Goal: Information Seeking & Learning: Learn about a topic

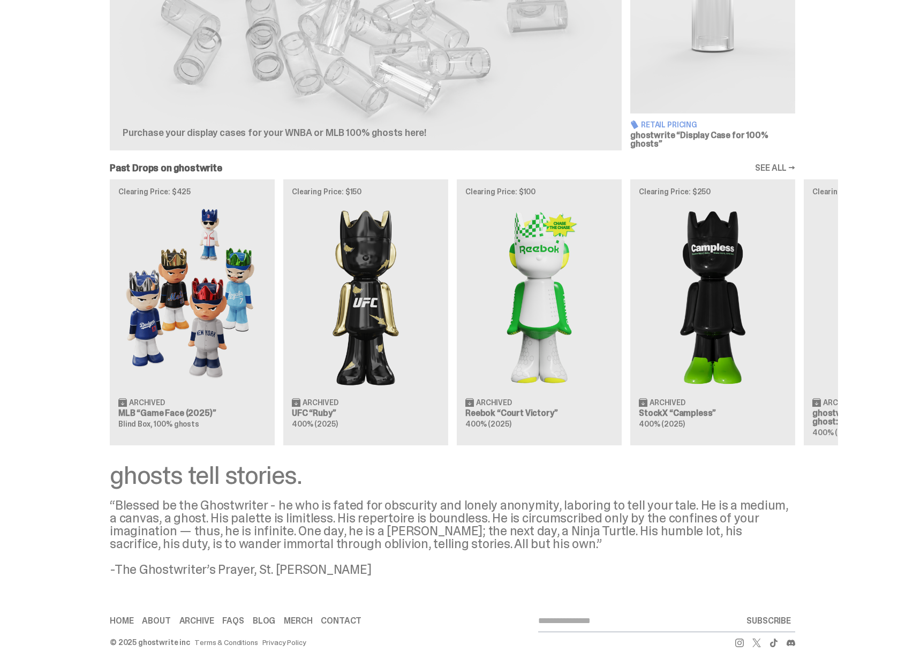
click at [838, 314] on div "Clearing Price: $425 Archived MLB “Game Face (2025)” Blind Box, 100% ghosts Cle…" at bounding box center [452, 312] width 771 height 266
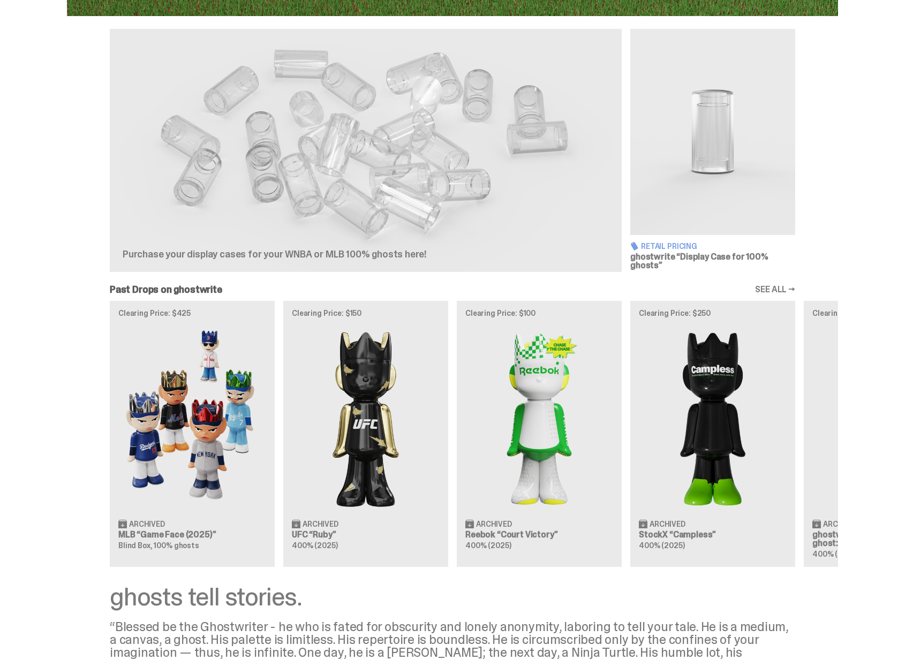
scroll to position [370, 0]
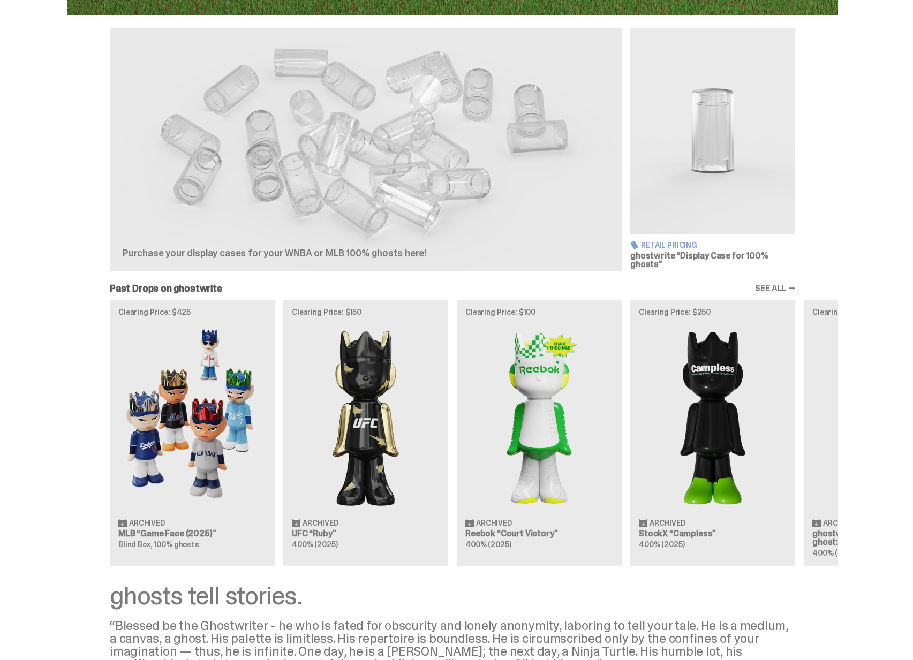
click at [349, 224] on div at bounding box center [294, 194] width 343 height 107
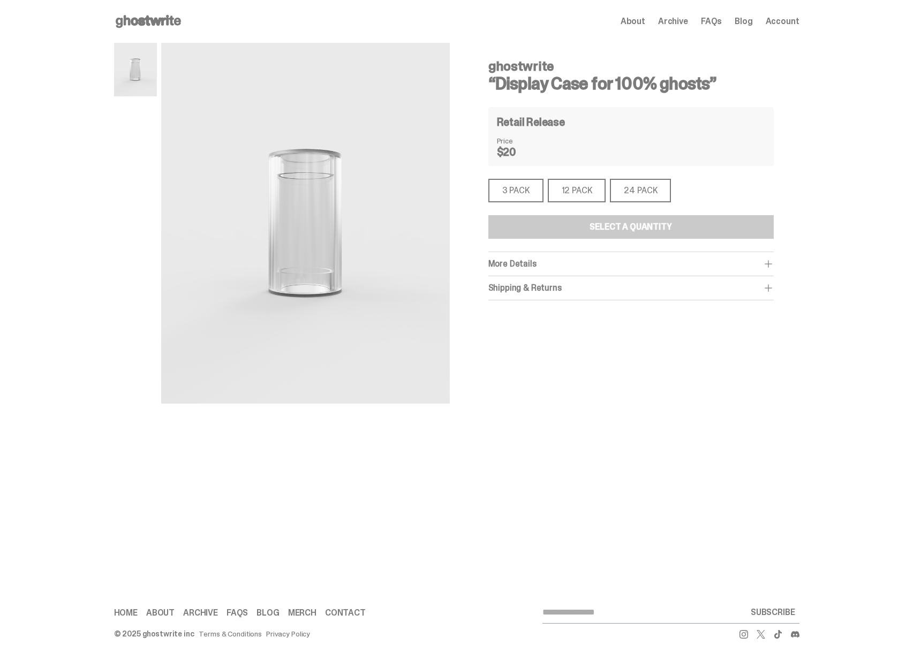
click at [567, 191] on div "12 PACK" at bounding box center [577, 191] width 58 height 24
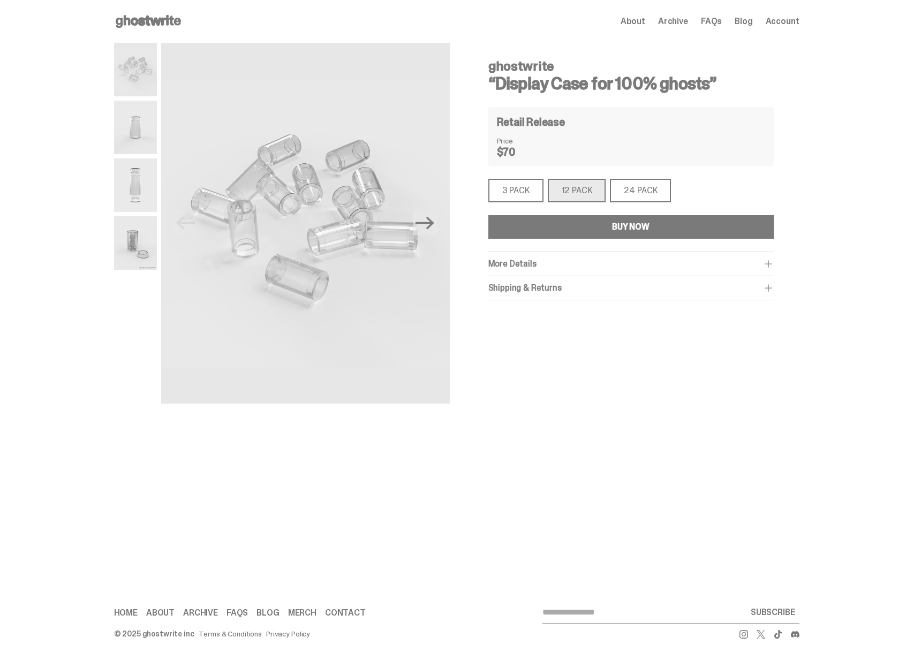
click at [528, 190] on div "3 PACK" at bounding box center [515, 191] width 55 height 24
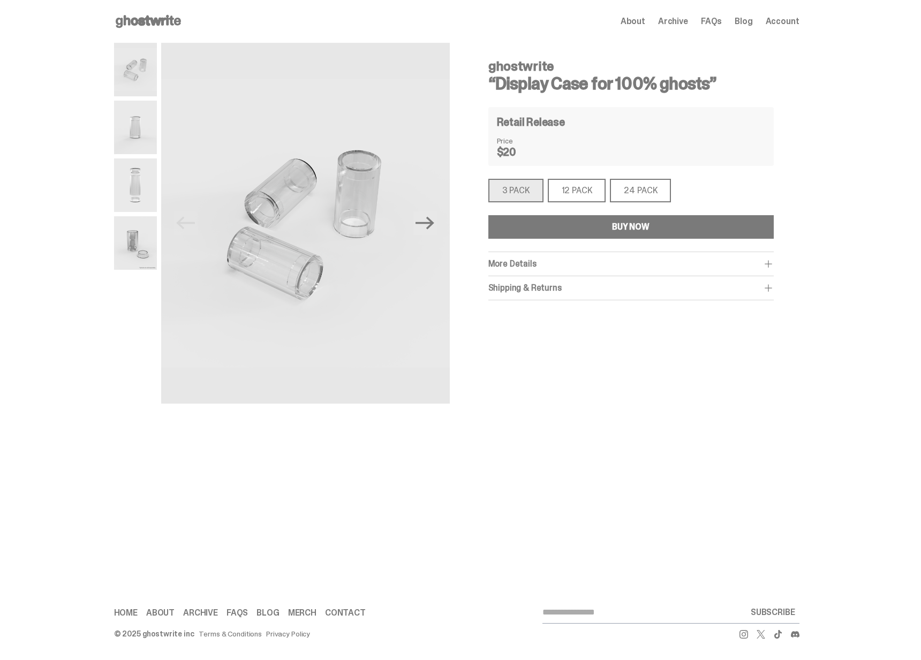
click at [580, 189] on div "12 PACK" at bounding box center [577, 191] width 58 height 24
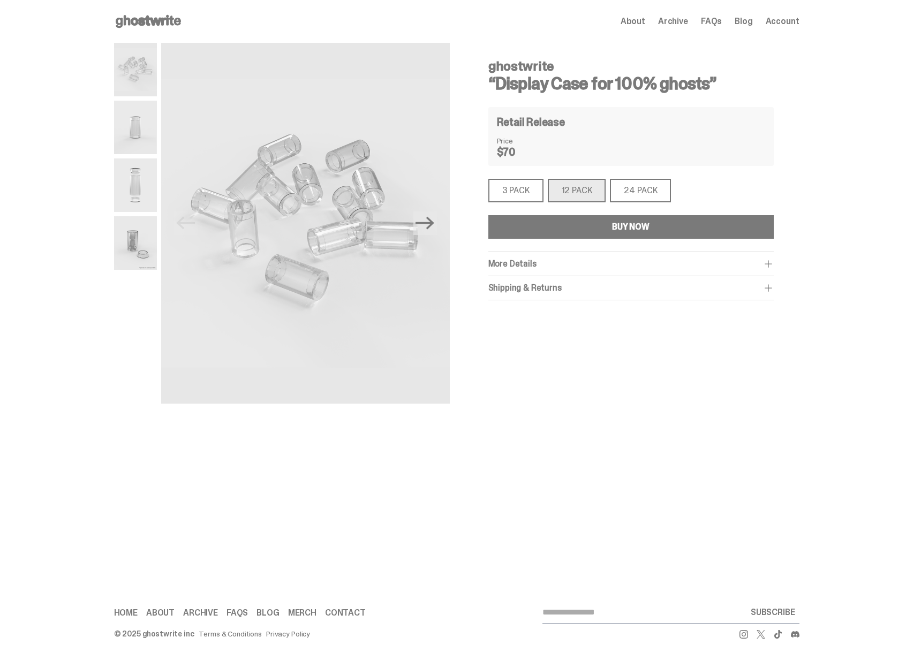
click at [627, 191] on div "24 PACK" at bounding box center [640, 191] width 61 height 24
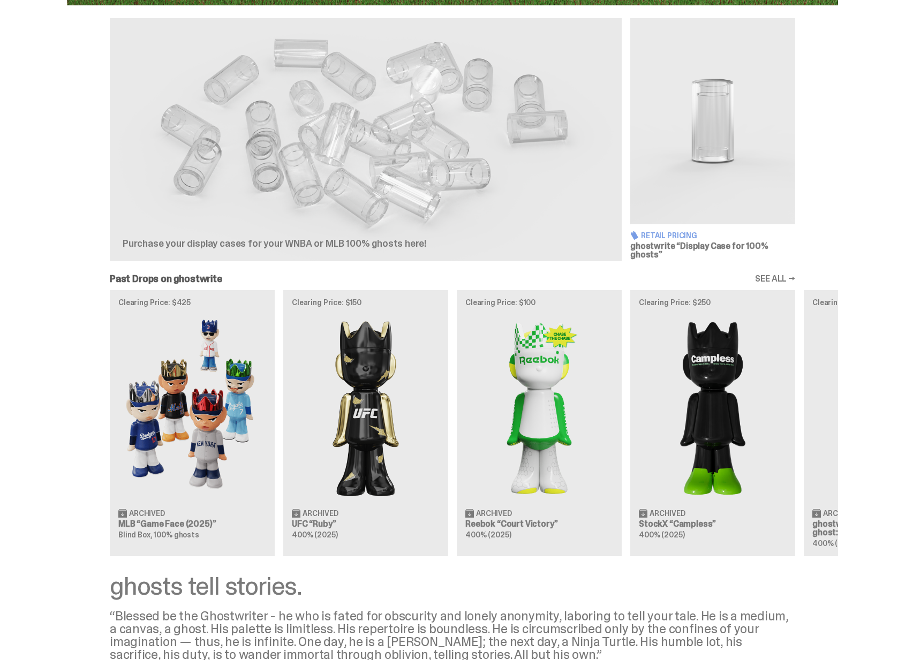
scroll to position [390, 0]
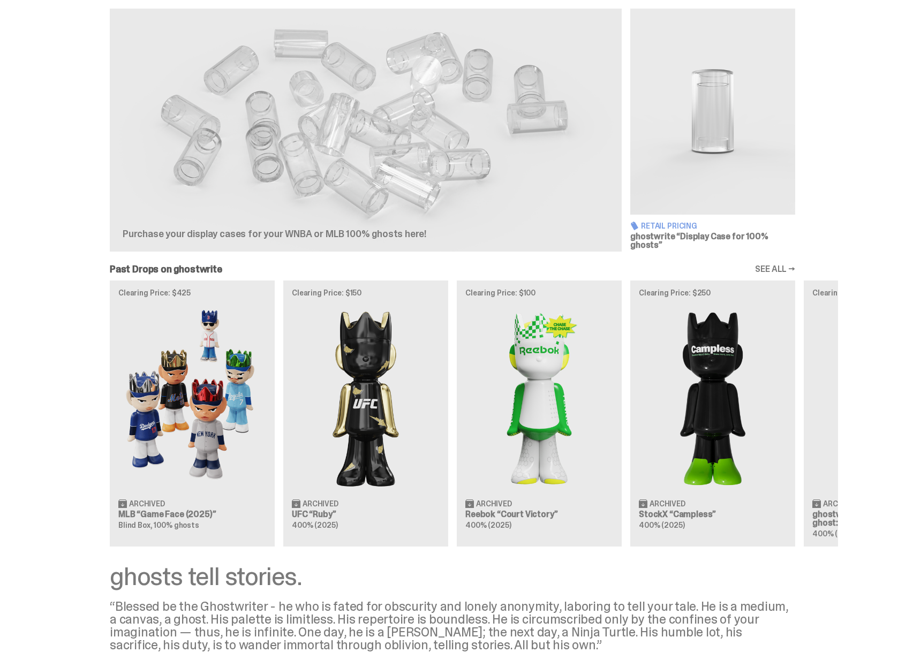
click at [428, 376] on div "Clearing Price: $425 Archived MLB “Game Face (2025)” Blind Box, 100% ghosts Cle…" at bounding box center [452, 414] width 771 height 266
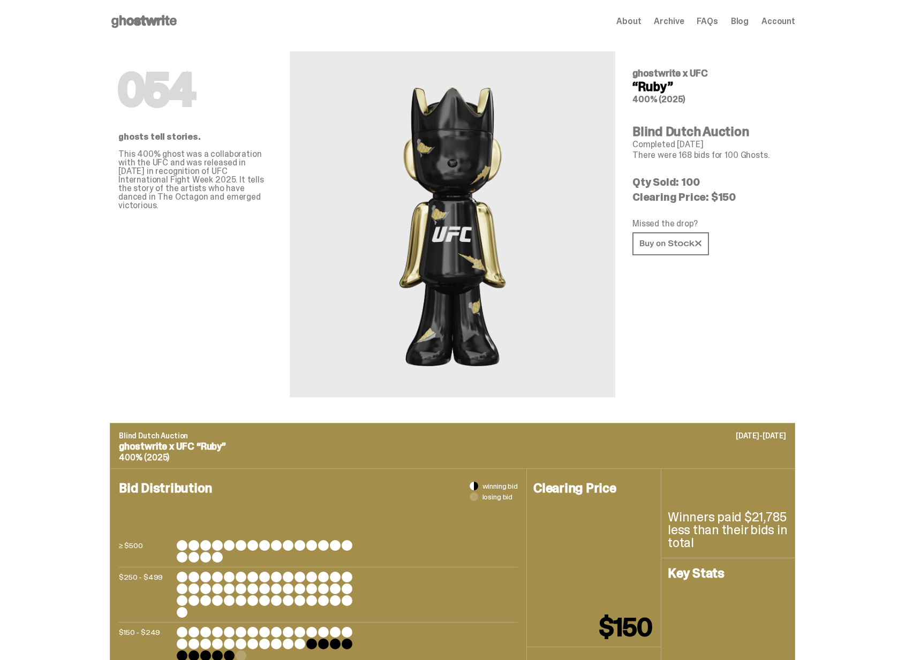
click at [146, 25] on use at bounding box center [143, 21] width 65 height 13
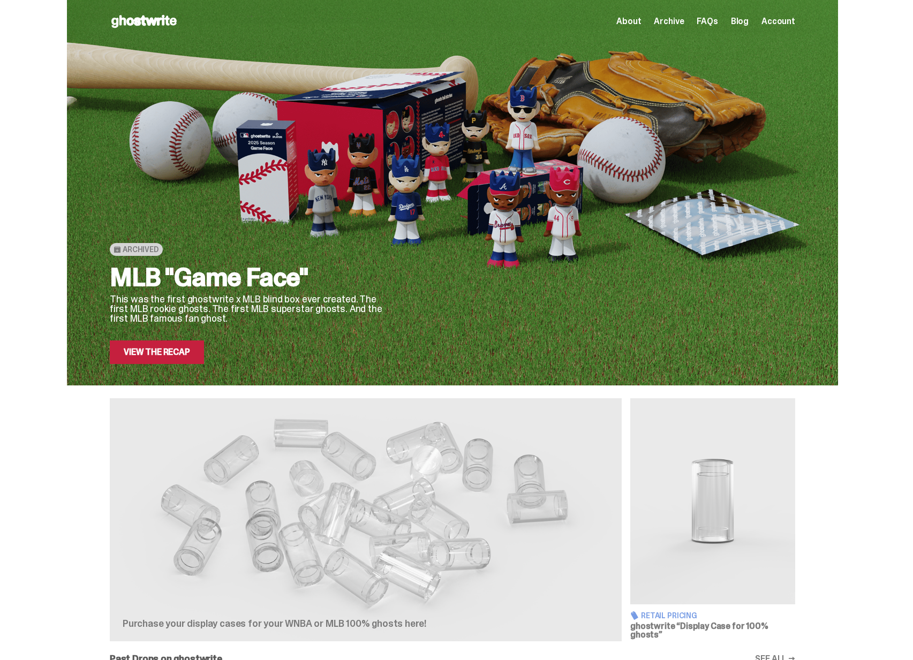
click at [164, 361] on link "View the Recap" at bounding box center [157, 352] width 94 height 24
click at [181, 351] on link "View the Recap" at bounding box center [157, 352] width 94 height 24
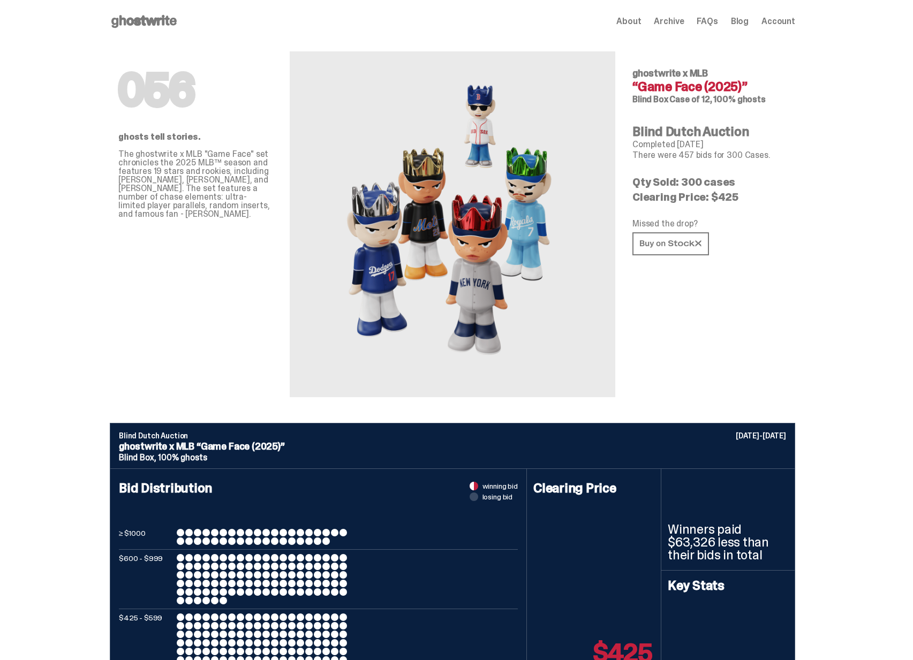
click at [680, 22] on span "Archive" at bounding box center [669, 21] width 30 height 9
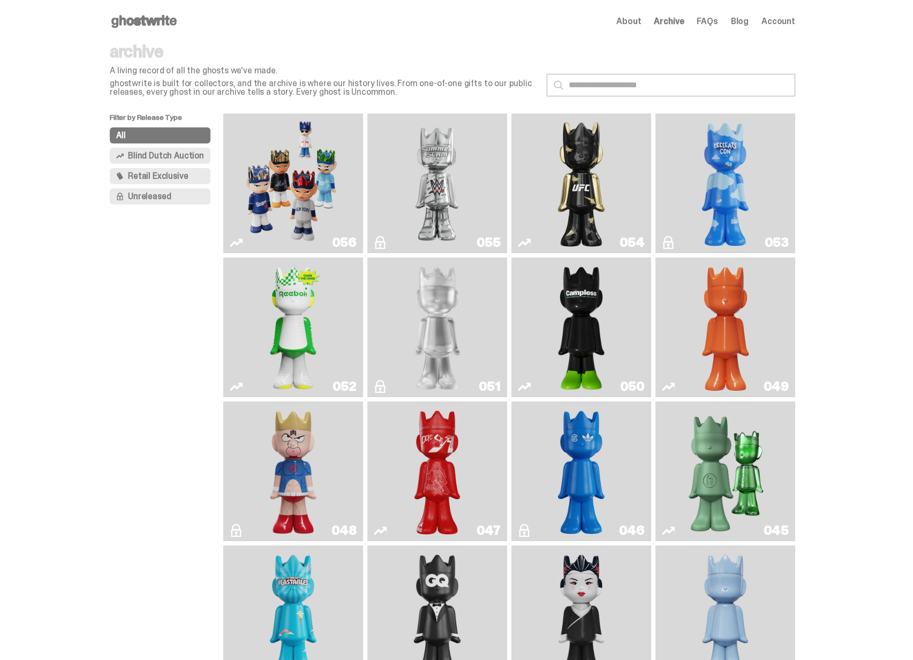
click at [455, 165] on img "I Was There SummerSlam" at bounding box center [436, 183] width 105 height 131
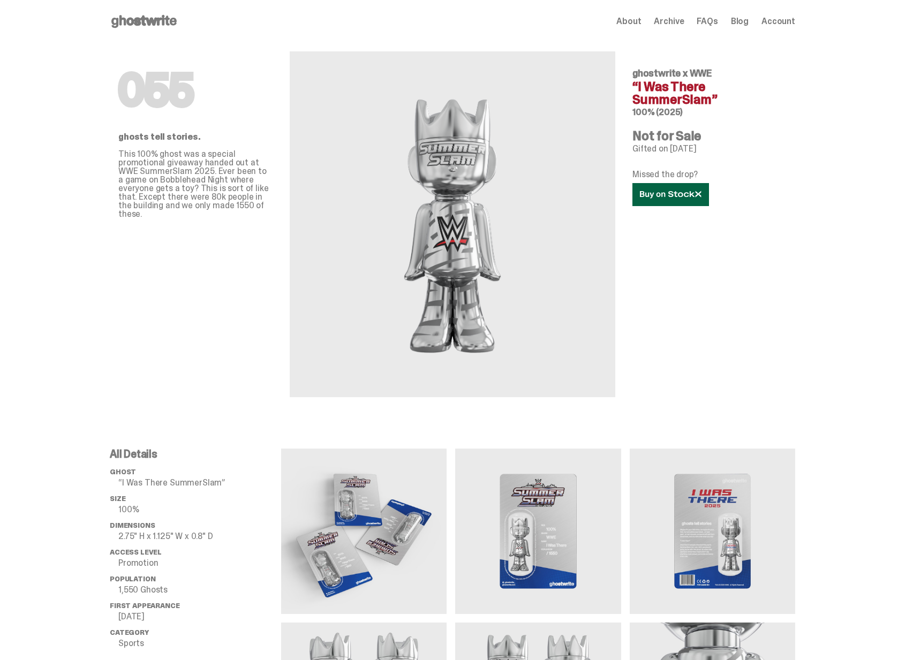
click at [661, 192] on use at bounding box center [670, 194] width 61 height 7
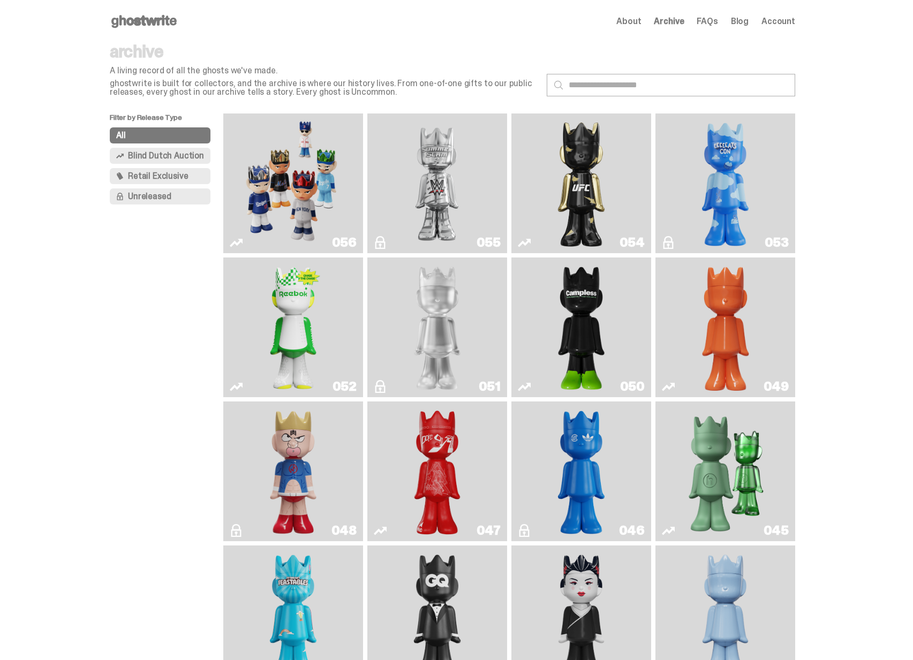
click at [281, 213] on img "Game Face (2025)" at bounding box center [292, 183] width 105 height 131
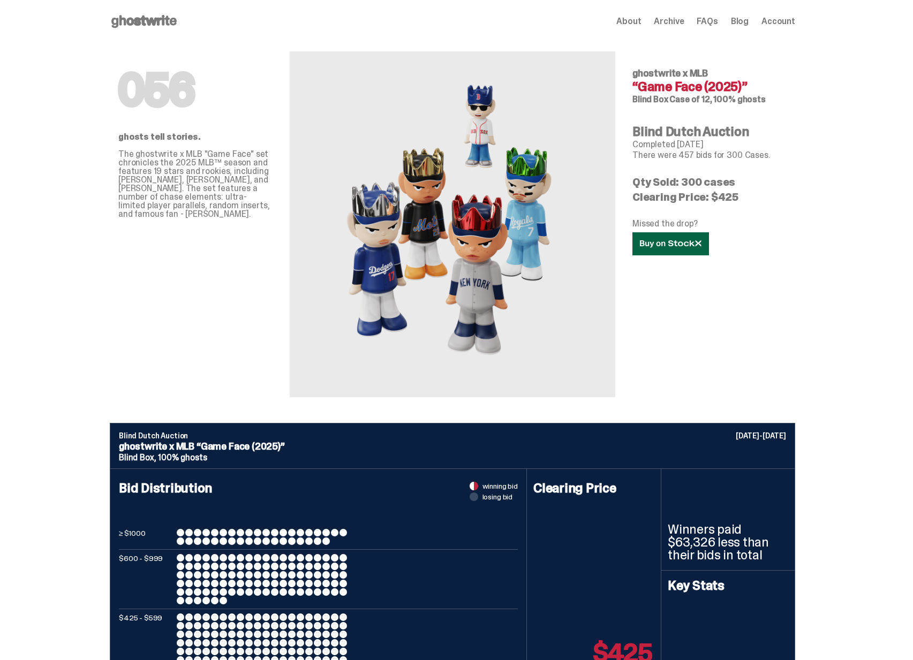
click at [662, 233] on link at bounding box center [670, 243] width 77 height 23
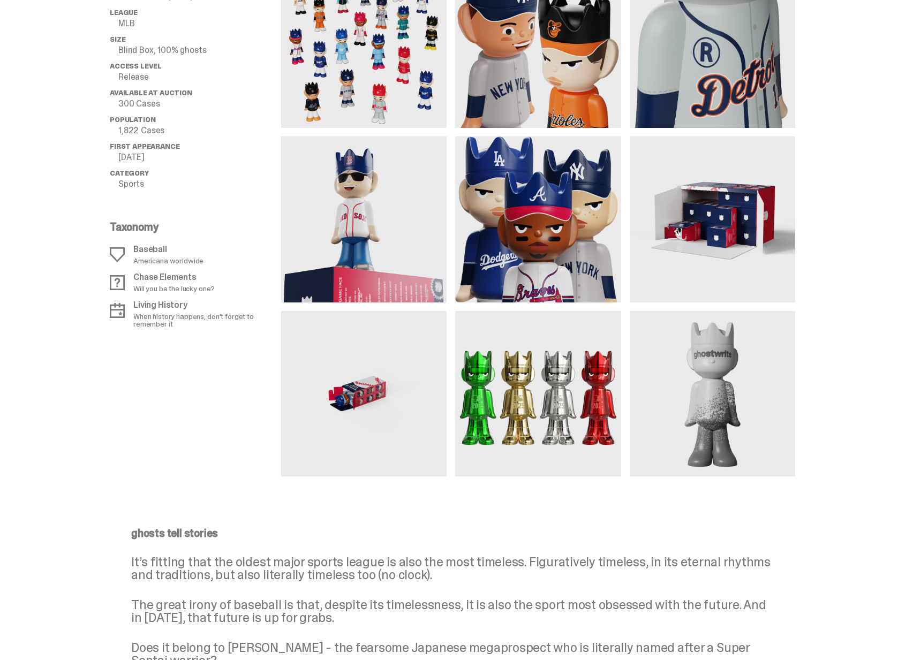
click at [407, 378] on img at bounding box center [363, 393] width 165 height 165
click at [531, 395] on img at bounding box center [537, 393] width 165 height 165
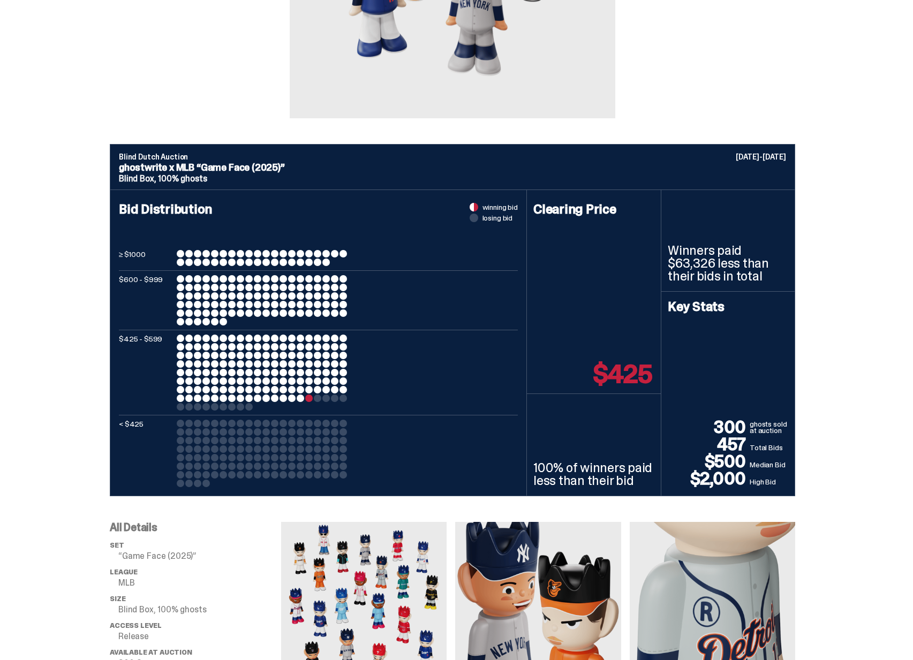
scroll to position [278, 0]
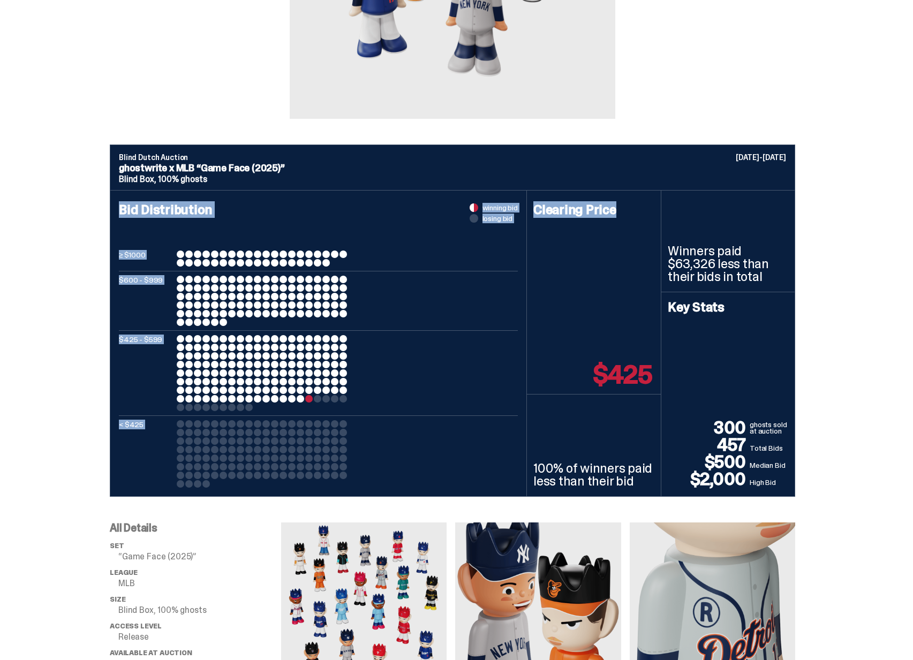
drag, startPoint x: 478, startPoint y: 191, endPoint x: 612, endPoint y: 223, distance: 138.3
click at [612, 223] on div "Bid Distribution winning bid losing bid ≥ $1000 $600 - $999 $425 - $599 < $425 …" at bounding box center [452, 343] width 685 height 307
click at [612, 223] on div "Clearing Price $425" at bounding box center [594, 293] width 134 height 204
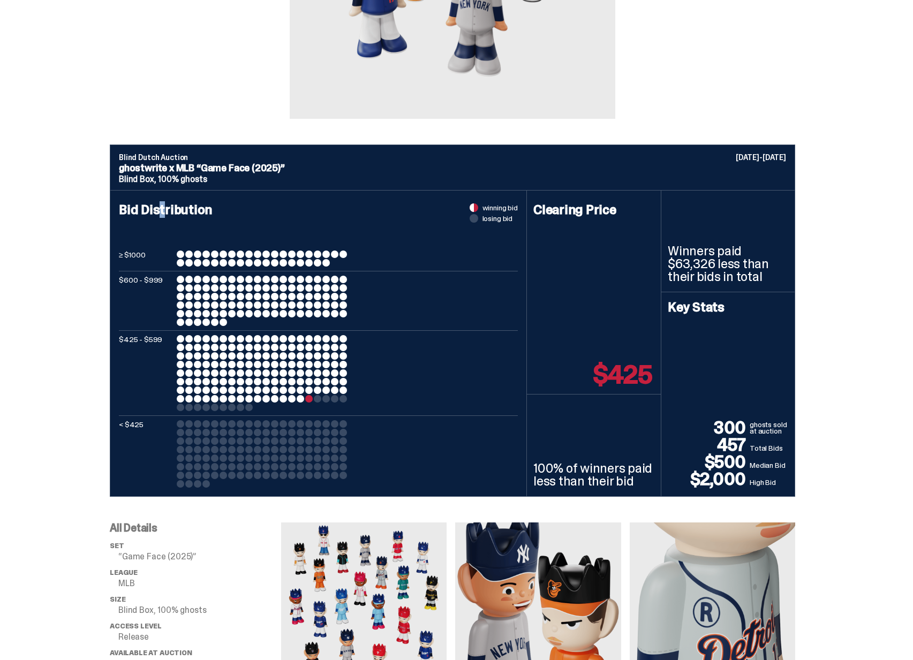
click at [166, 211] on h4 "Bid Distribution" at bounding box center [318, 226] width 399 height 47
drag, startPoint x: 144, startPoint y: 200, endPoint x: 217, endPoint y: 206, distance: 73.5
click at [216, 205] on div "Bid Distribution winning bid losing bid ≥ $1000 $600 - $999 $425 - $599 < $425" at bounding box center [318, 344] width 417 height 306
click at [217, 206] on h4 "Bid Distribution" at bounding box center [318, 226] width 399 height 47
drag, startPoint x: 536, startPoint y: 460, endPoint x: 641, endPoint y: 479, distance: 106.1
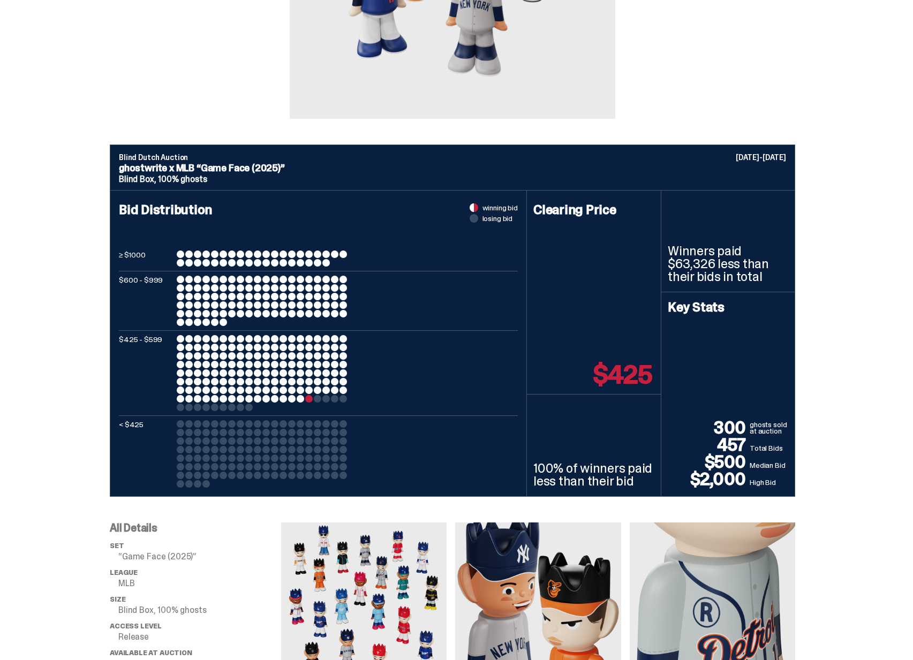
click at [641, 479] on div "100% of winners paid less than their bid" at bounding box center [594, 446] width 134 height 102
drag, startPoint x: 641, startPoint y: 479, endPoint x: 701, endPoint y: 466, distance: 61.3
click at [641, 479] on p "100% of winners paid less than their bid" at bounding box center [593, 475] width 121 height 26
drag, startPoint x: 754, startPoint y: 429, endPoint x: 800, endPoint y: 436, distance: 46.1
click at [800, 436] on div "Blind Dutch Auction [DATE]-[DATE] ghostwrite x MLB “Game Face (2025)” Blind Box…" at bounding box center [452, 321] width 905 height 352
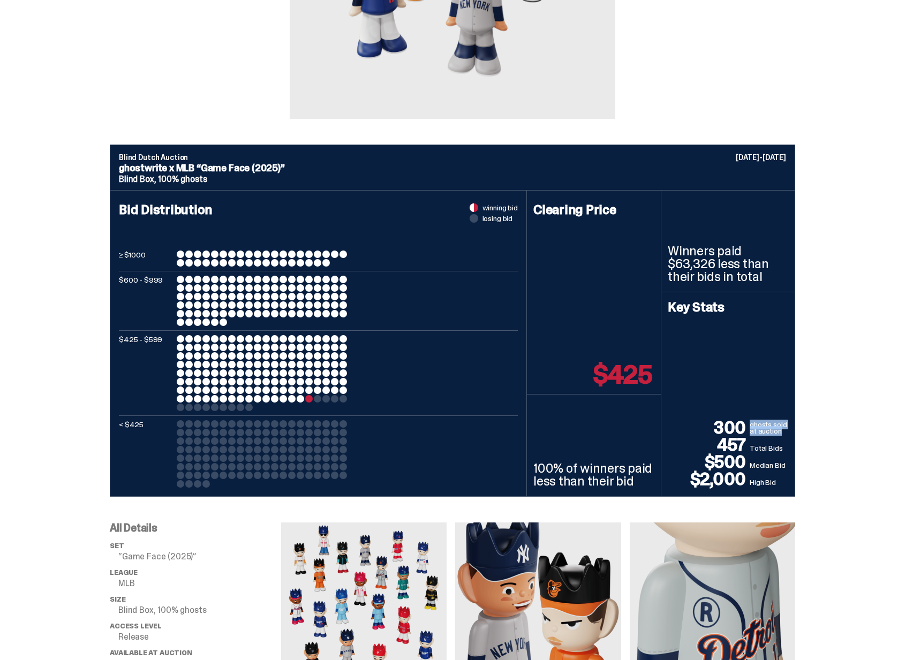
click at [800, 436] on div "Blind Dutch Auction [DATE]-[DATE] ghostwrite x MLB “Game Face (2025)” Blind Box…" at bounding box center [452, 321] width 905 height 352
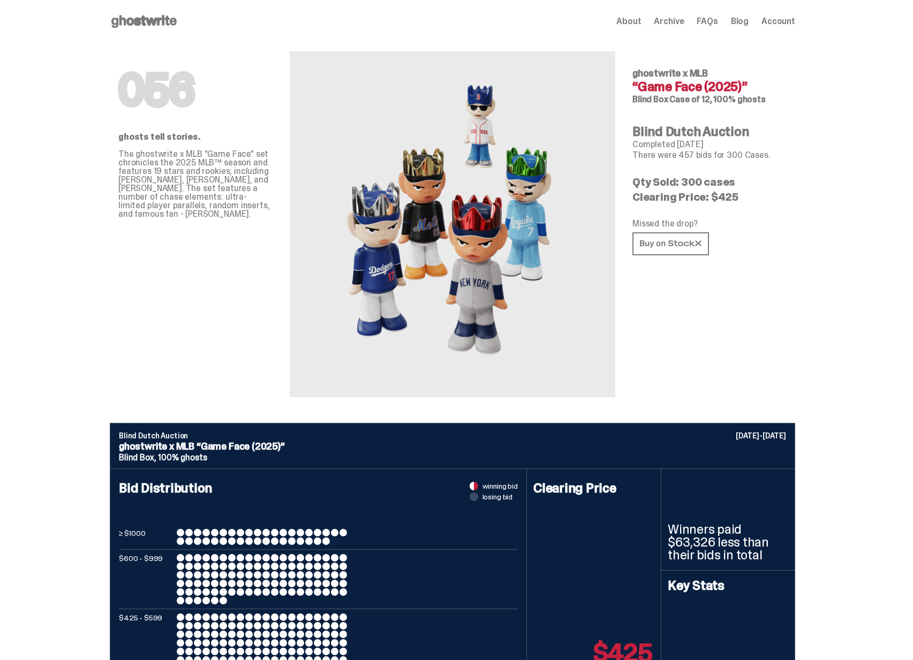
click at [142, 22] on use at bounding box center [143, 21] width 65 height 13
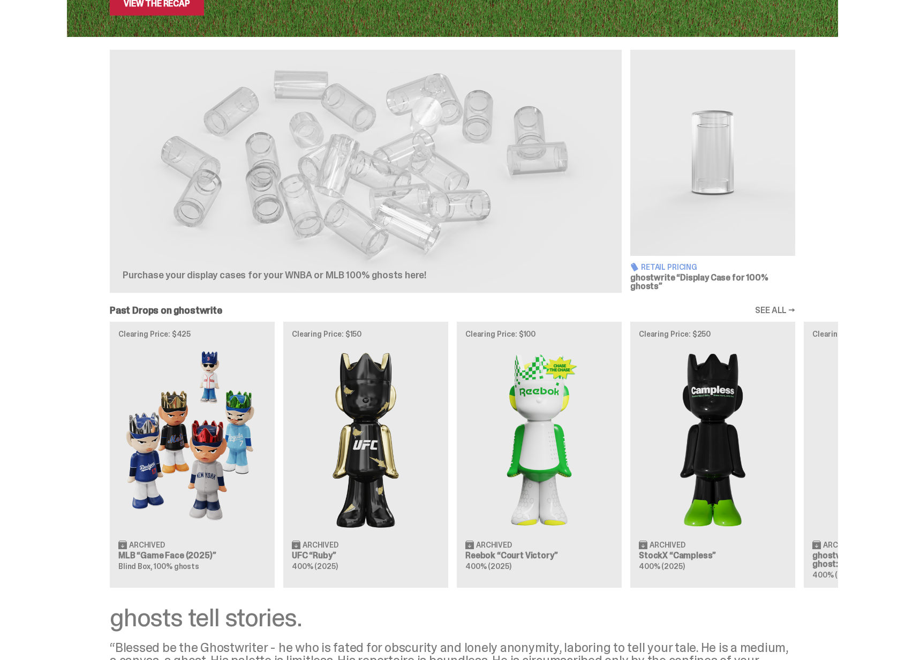
scroll to position [351, 0]
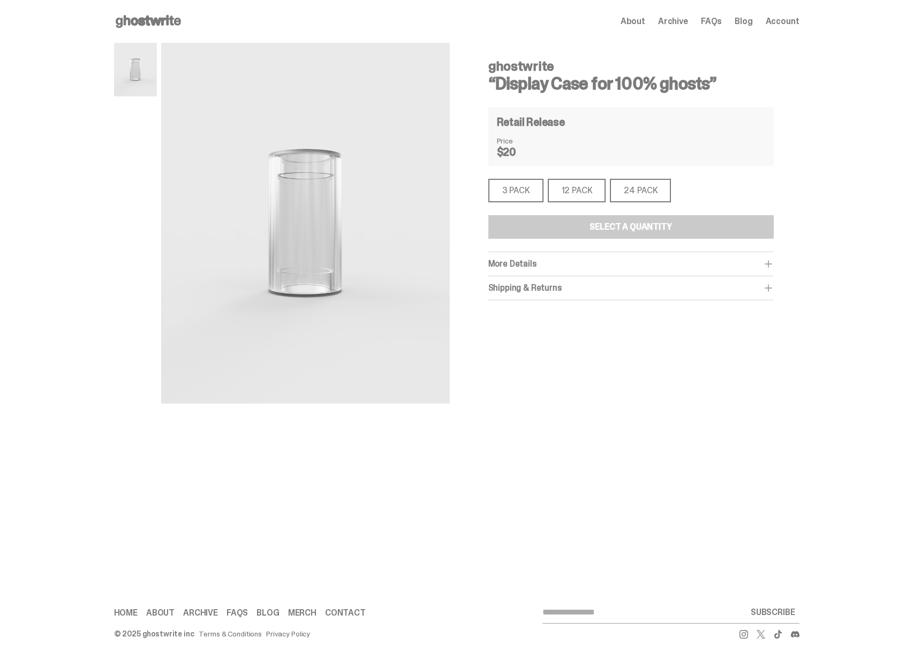
click at [572, 190] on div "12 PACK" at bounding box center [577, 191] width 58 height 24
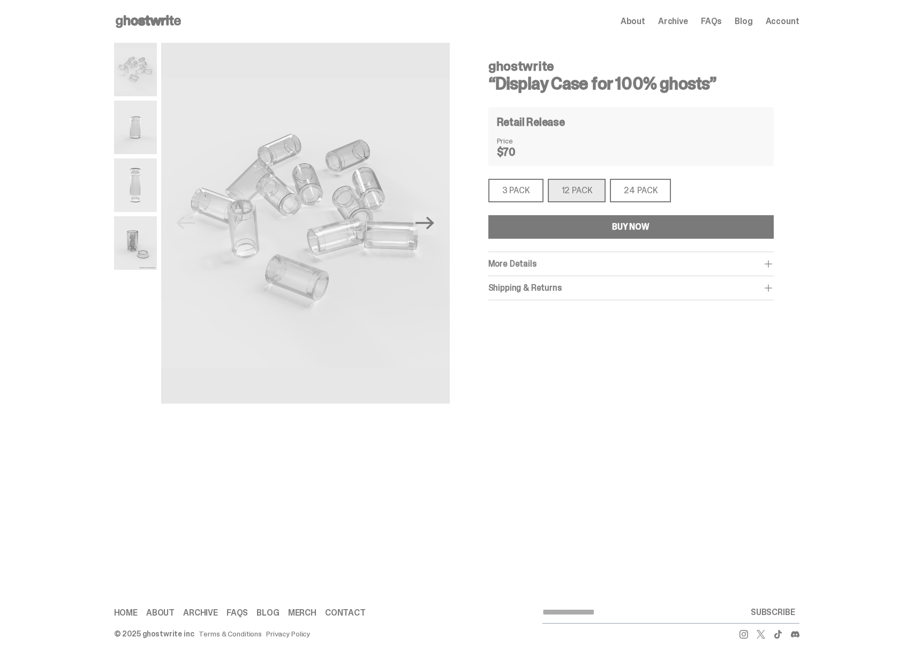
click at [531, 191] on div "3 PACK" at bounding box center [515, 191] width 55 height 24
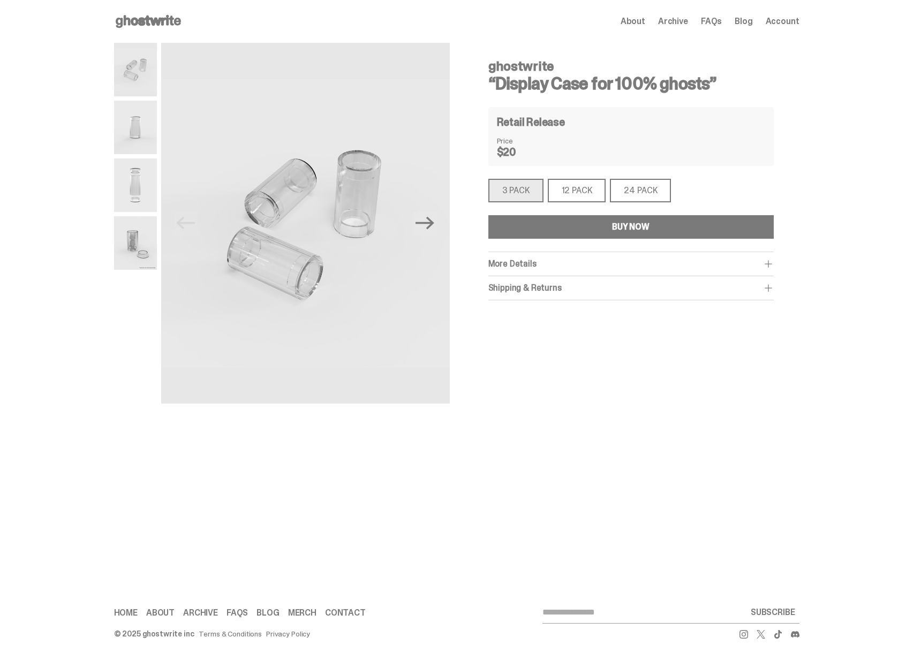
click at [642, 194] on div "24 PACK" at bounding box center [640, 191] width 61 height 24
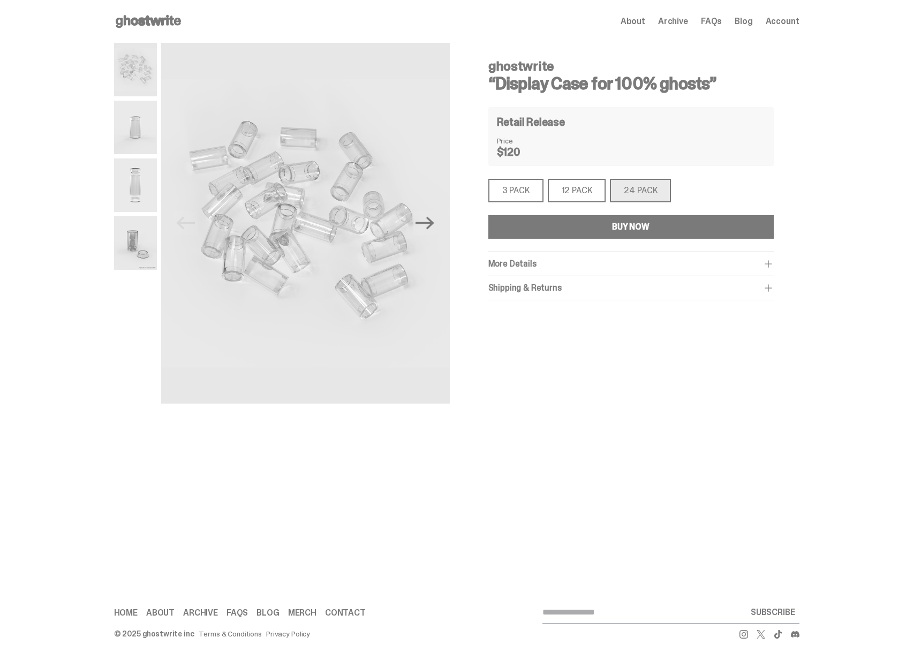
click at [594, 193] on div "12 PACK" at bounding box center [577, 191] width 58 height 24
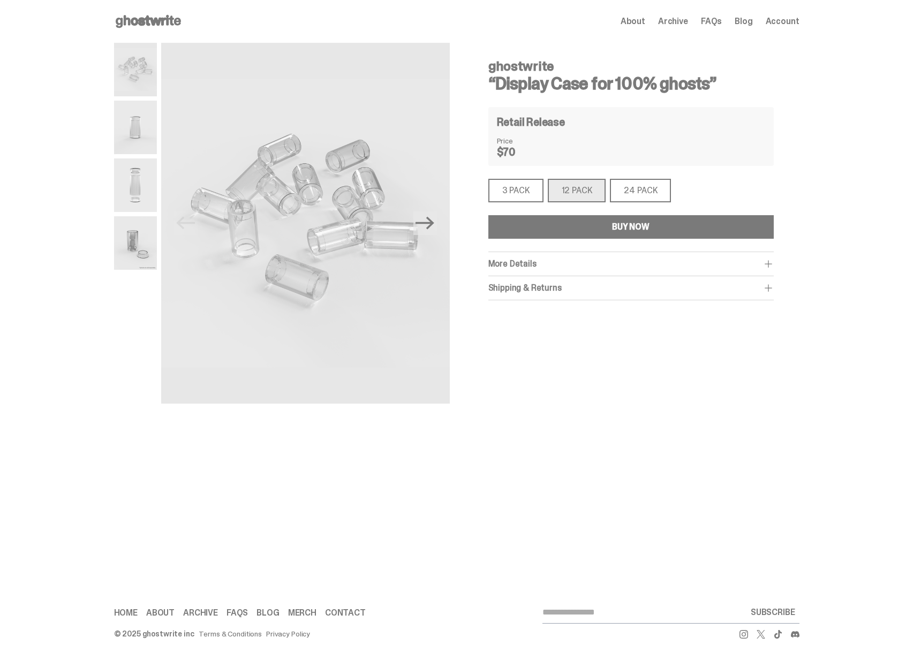
click at [544, 195] on div "3 PACK 3 PACK 12 PACK 12 PACK 24 PACK 24 PACK" at bounding box center [630, 191] width 285 height 24
click at [533, 195] on div "3 PACK" at bounding box center [515, 191] width 55 height 24
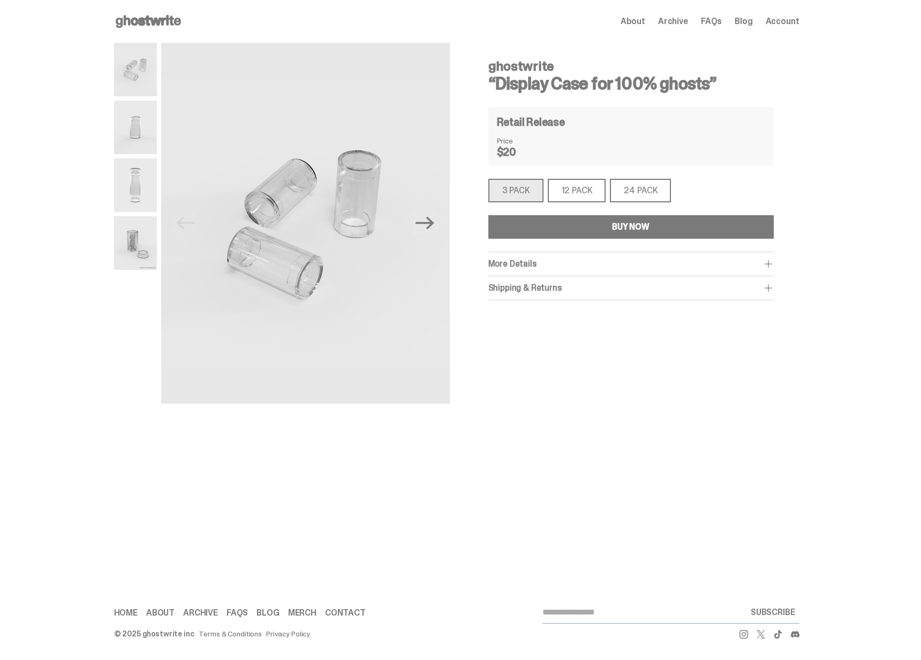
click at [564, 195] on div "12 PACK" at bounding box center [577, 191] width 58 height 24
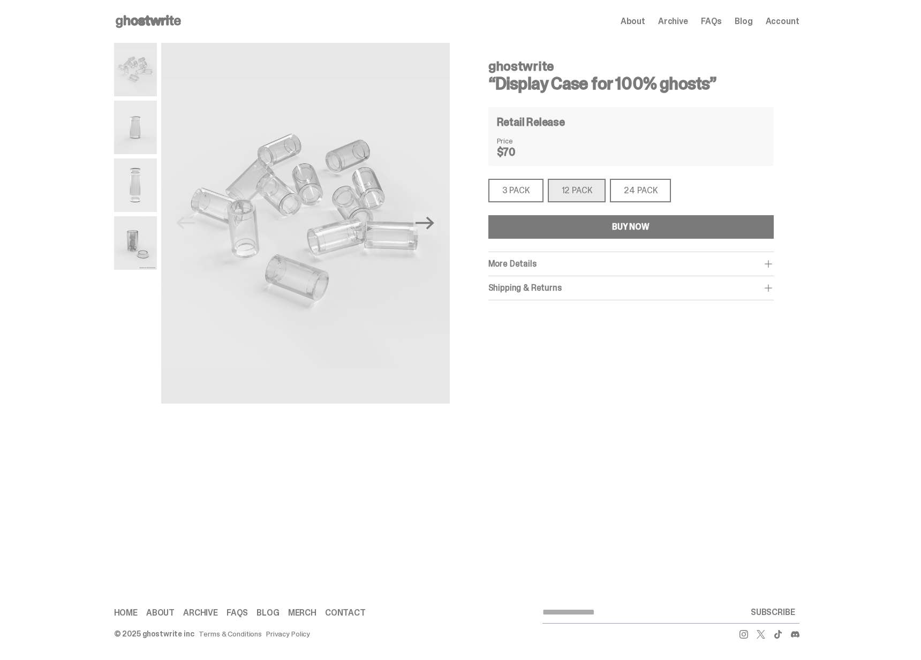
click at [609, 188] on div "3 PACK 3 PACK 12 PACK 12 PACK 24 PACK 24 PACK" at bounding box center [630, 191] width 285 height 24
click at [630, 190] on div "24 PACK" at bounding box center [640, 191] width 61 height 24
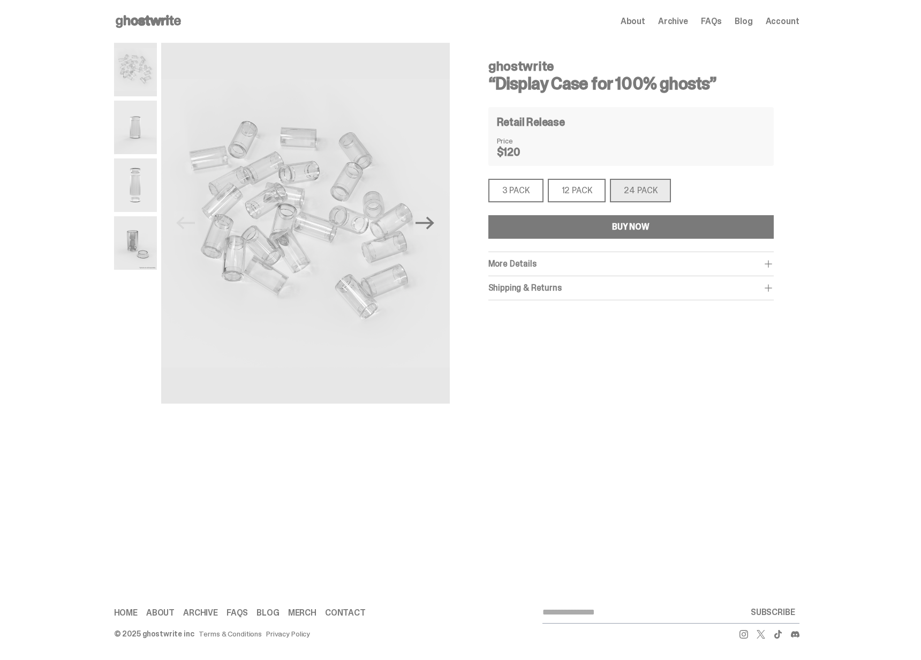
click at [575, 191] on div "12 PACK" at bounding box center [577, 191] width 58 height 24
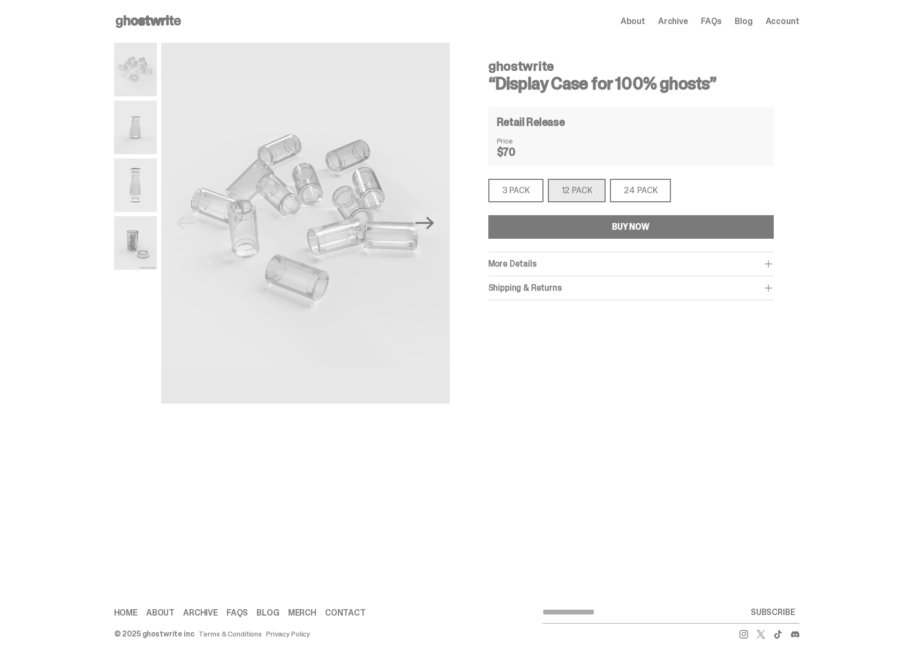
click at [521, 192] on div "3 PACK" at bounding box center [515, 191] width 55 height 24
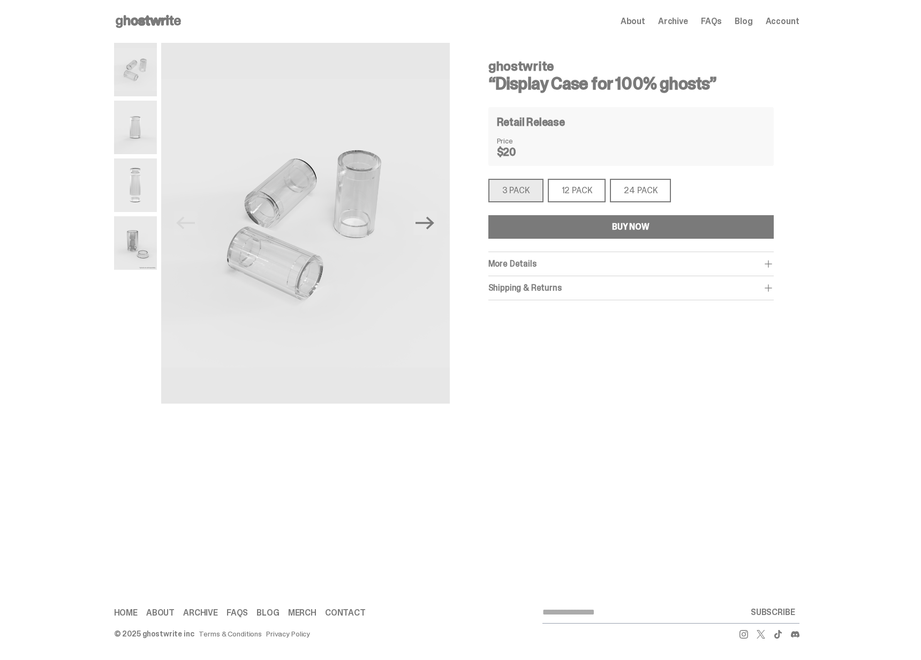
click at [675, 22] on span "Archive" at bounding box center [673, 21] width 30 height 9
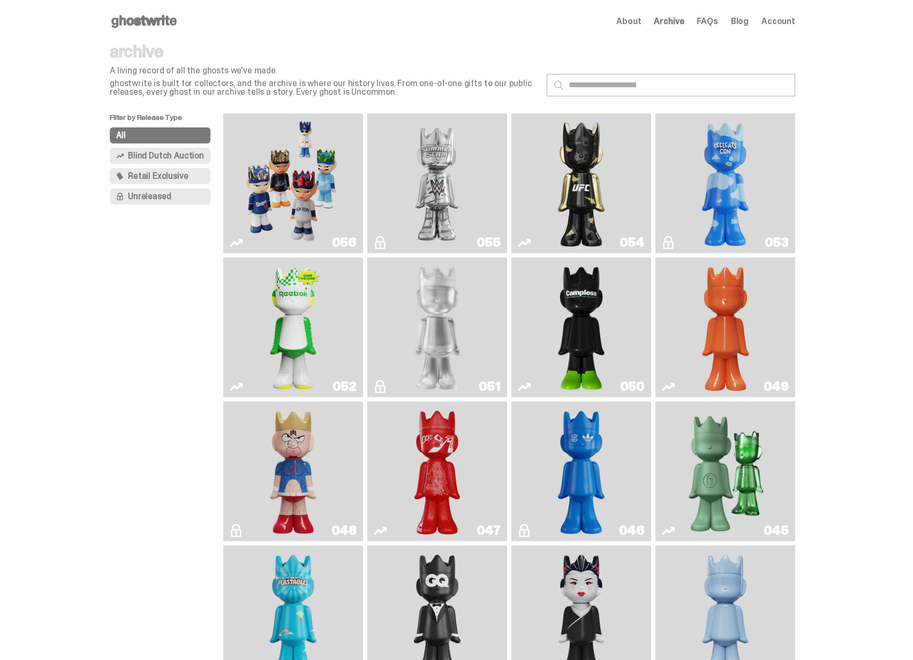
click at [594, 346] on img "Campless" at bounding box center [581, 327] width 57 height 131
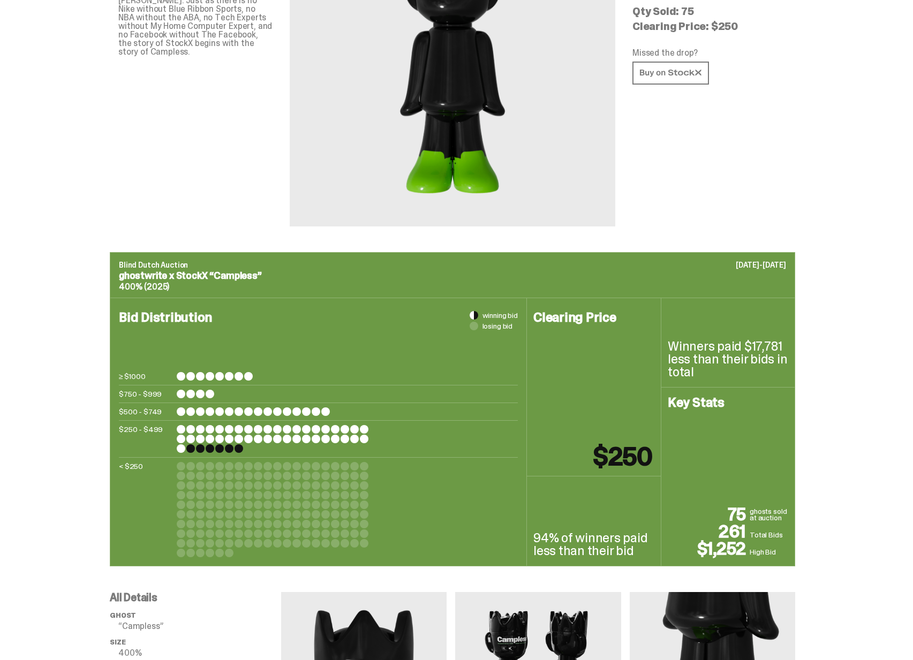
scroll to position [191, 0]
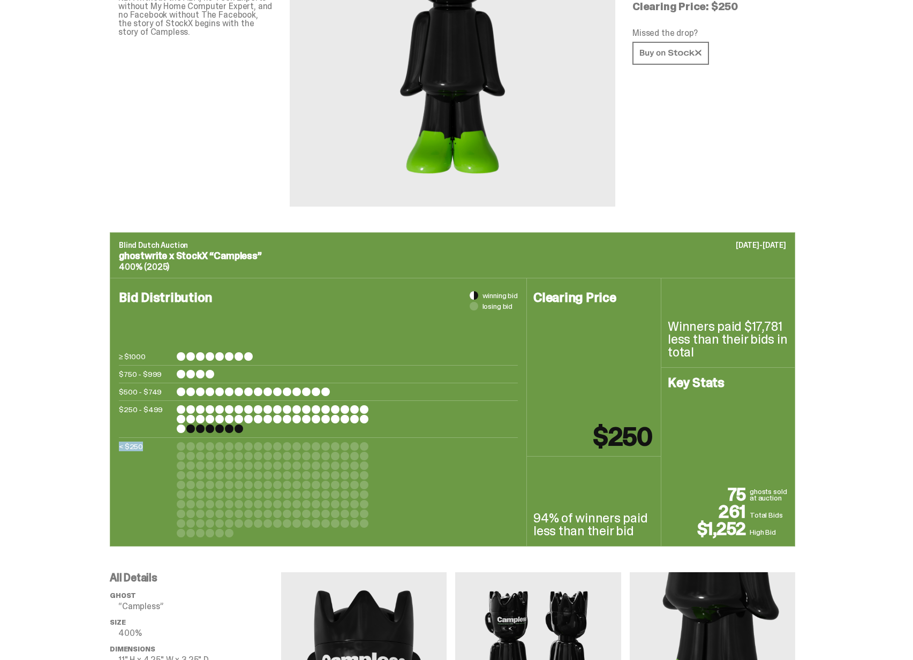
drag, startPoint x: 261, startPoint y: 421, endPoint x: 501, endPoint y: 514, distance: 257.1
click at [493, 512] on div "≥ $1000 $750 - $999 $500 - $749 $250 - $499 < $250" at bounding box center [318, 444] width 399 height 185
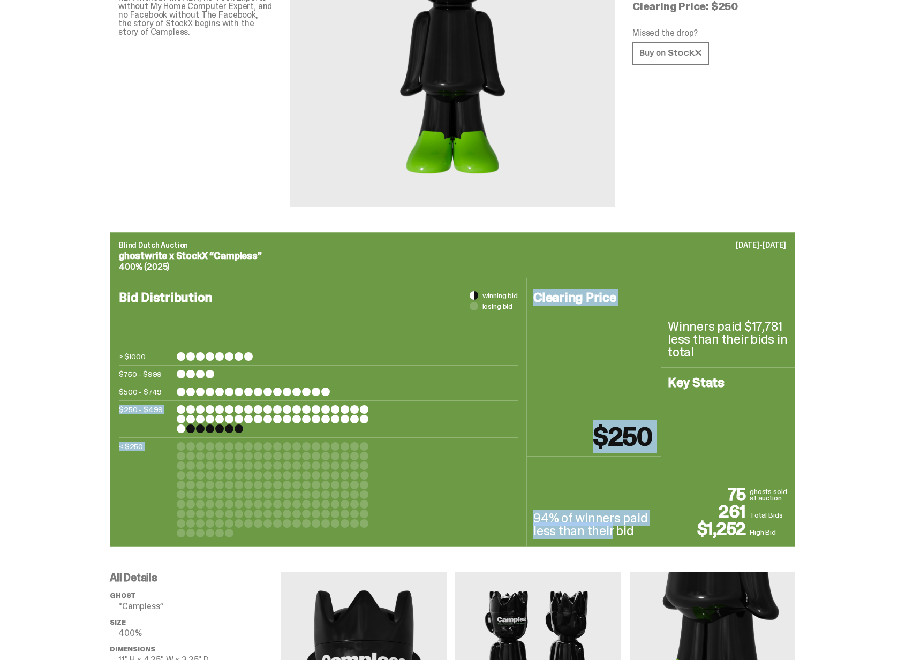
drag, startPoint x: 632, startPoint y: 521, endPoint x: 238, endPoint y: 380, distance: 418.4
click at [236, 383] on div "Bid Distribution winning bid losing bid ≥ $1000 $750 - $999 $500 - $749 $250 - …" at bounding box center [452, 412] width 685 height 269
click at [238, 380] on div "≥ $1000 $750 - $999 $500 - $749 $250 - $499 < $250" at bounding box center [318, 444] width 399 height 185
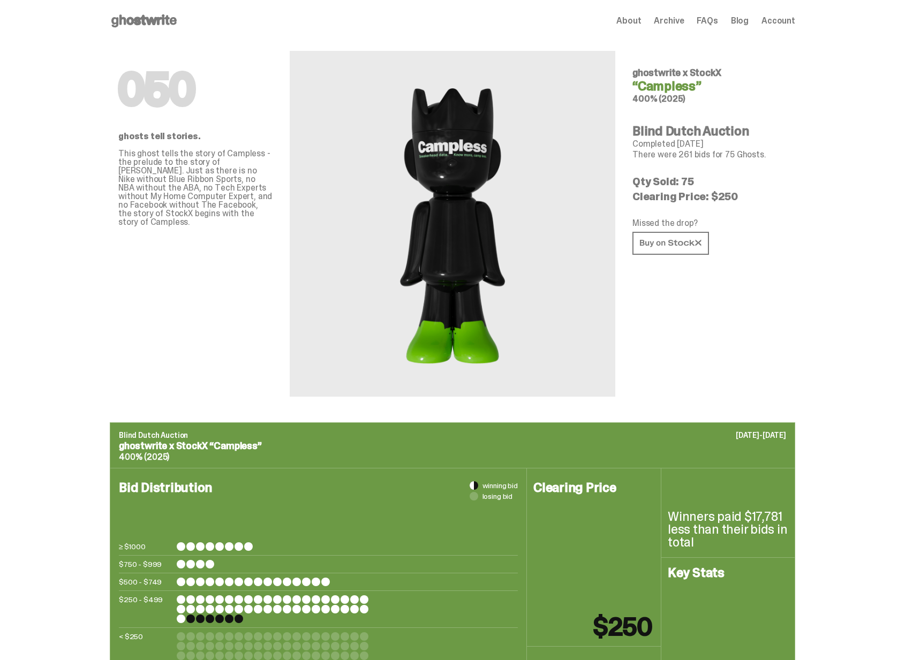
scroll to position [0, 0]
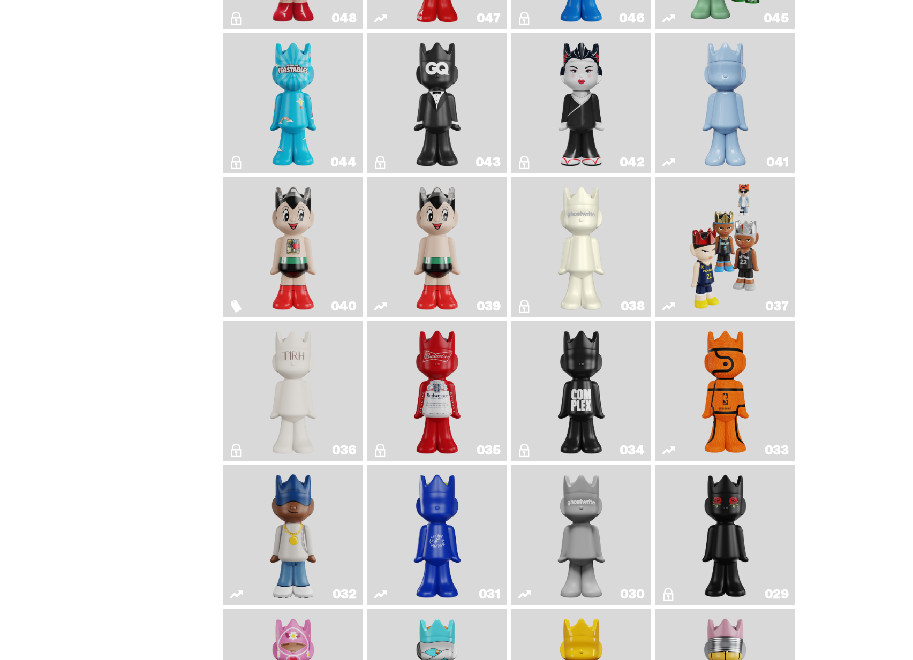
scroll to position [671, 0]
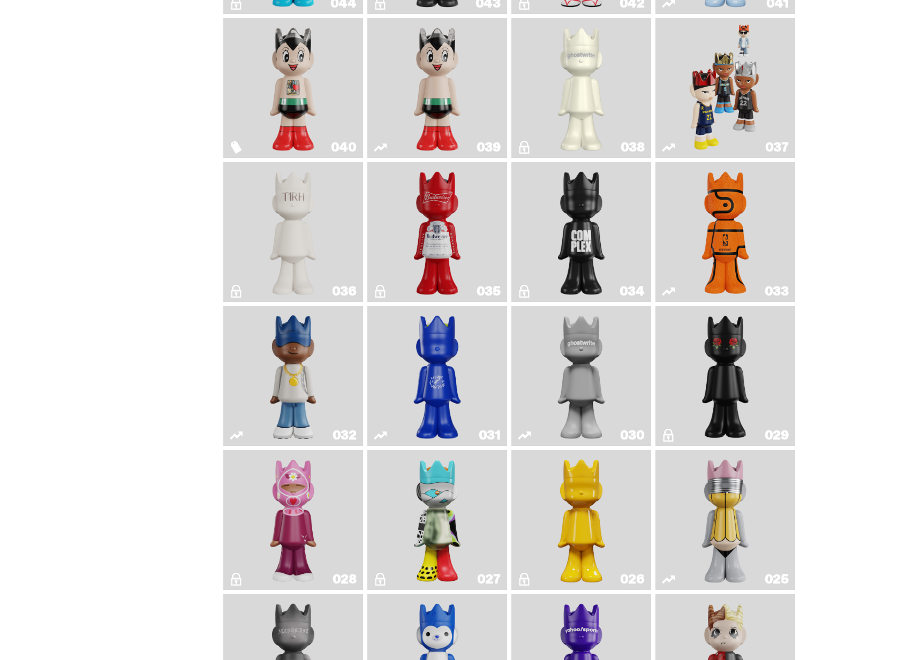
click at [596, 255] on img "Complex" at bounding box center [581, 231] width 57 height 131
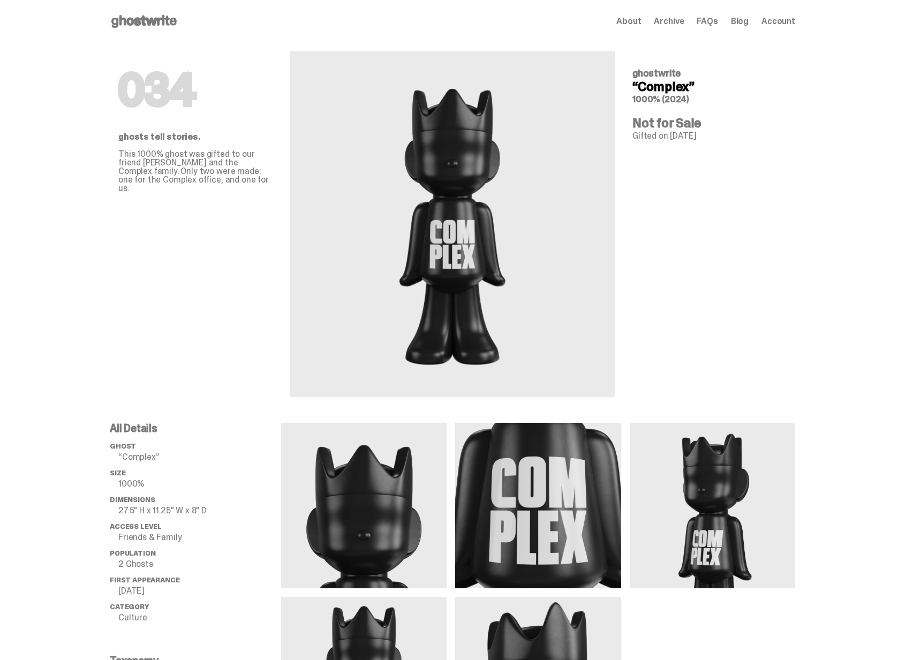
scroll to position [671, 0]
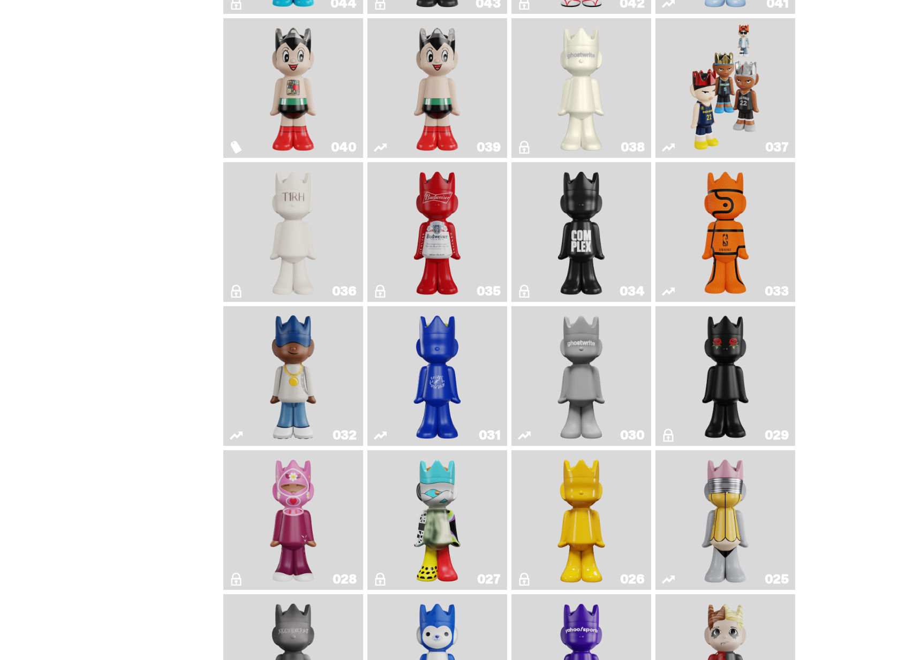
click at [700, 363] on img "Landon" at bounding box center [725, 376] width 57 height 131
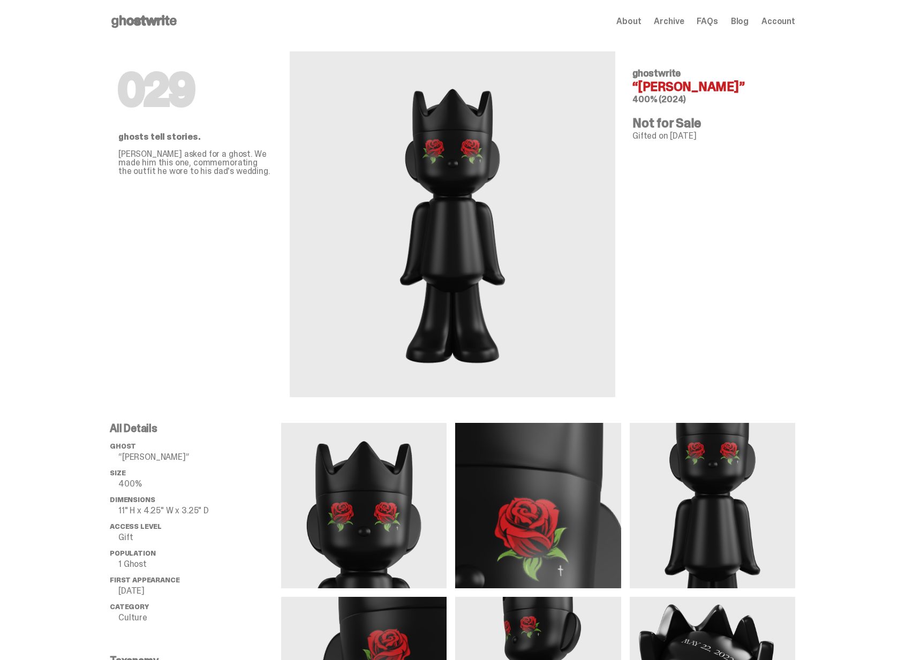
click at [172, 23] on icon at bounding box center [144, 21] width 69 height 17
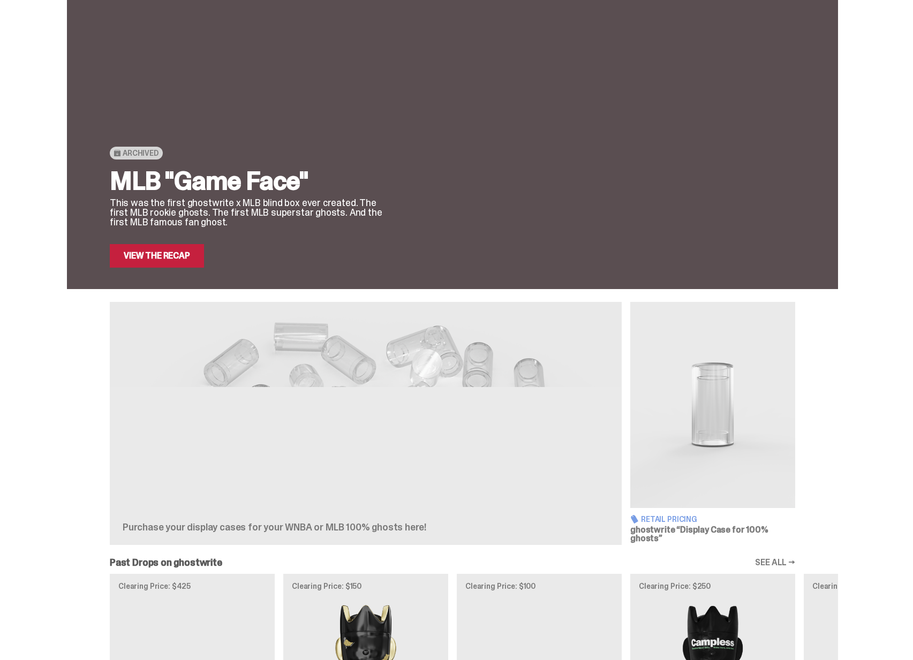
scroll to position [101, 0]
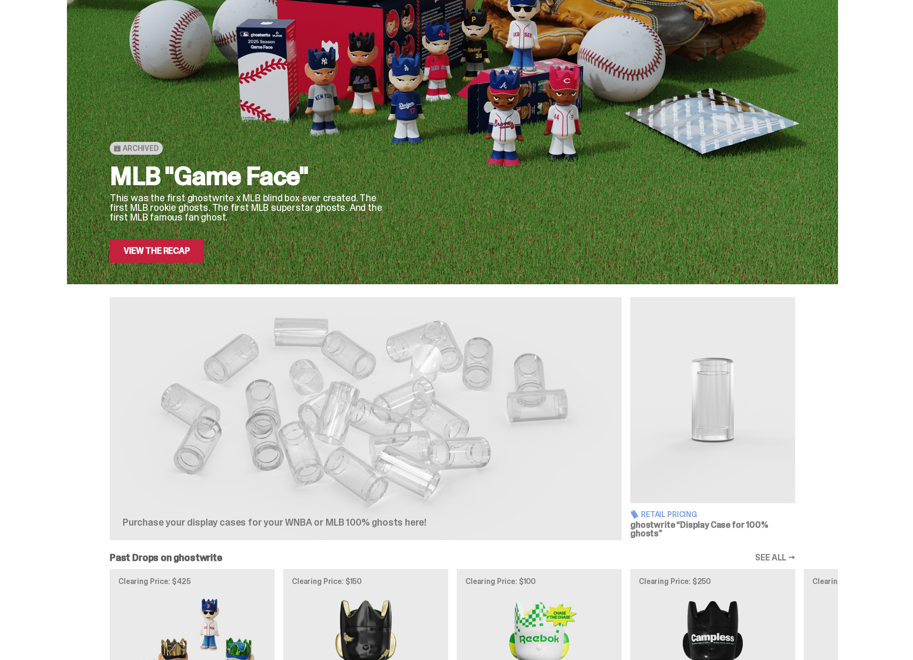
click at [423, 468] on div at bounding box center [294, 464] width 343 height 107
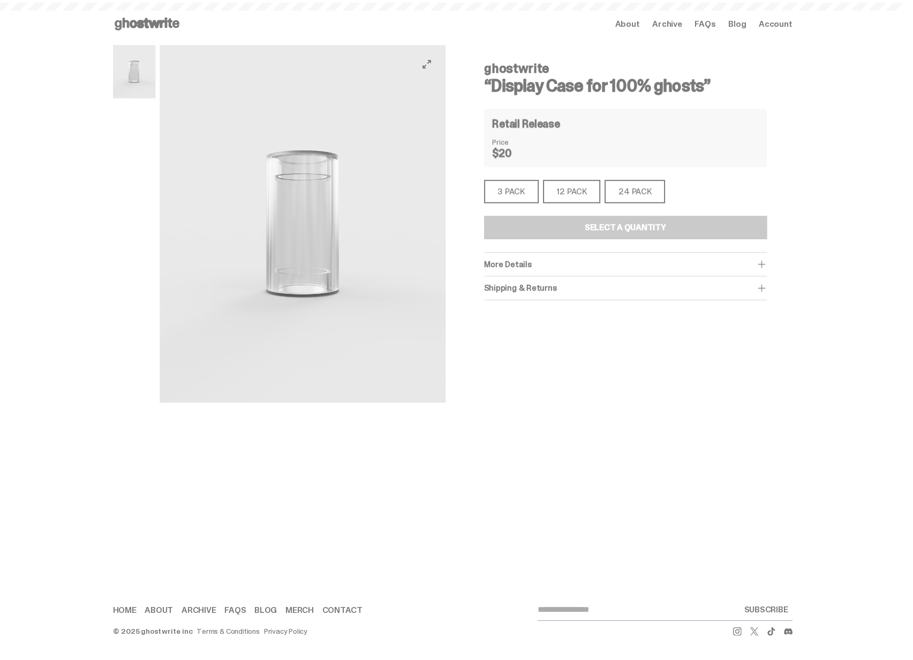
scroll to position [101, 0]
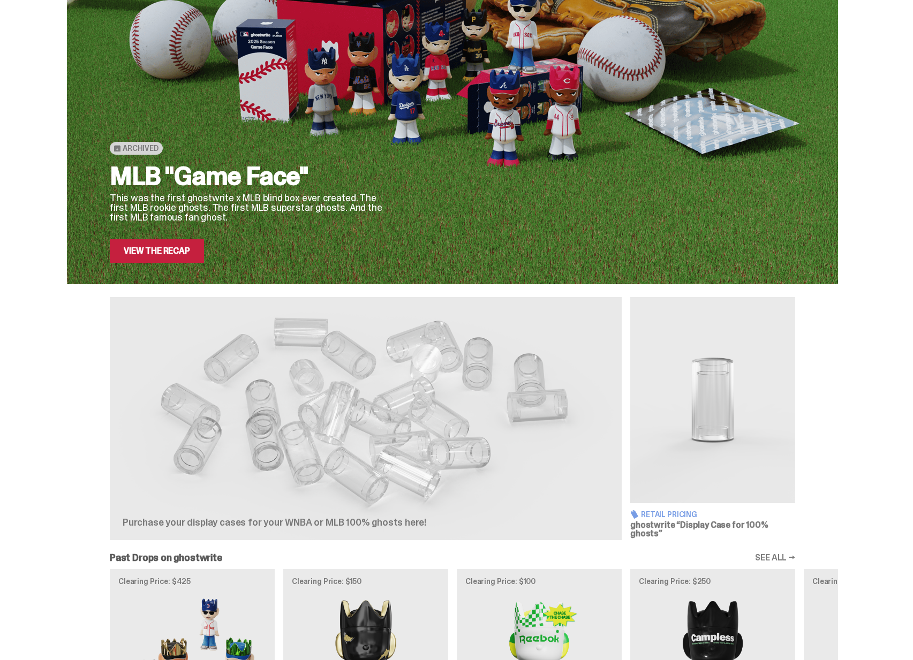
click at [674, 372] on img at bounding box center [712, 400] width 165 height 206
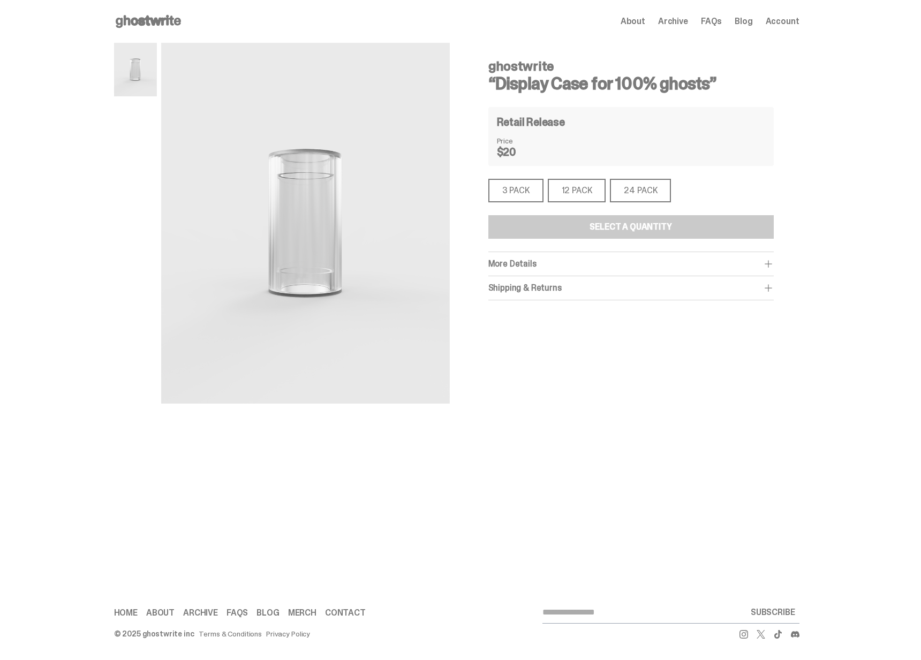
click at [183, 23] on div "Open main menu Home About Archive FAQs Blog Account About Archive FAQs Blog" at bounding box center [456, 21] width 685 height 17
click at [177, 22] on icon at bounding box center [148, 21] width 69 height 17
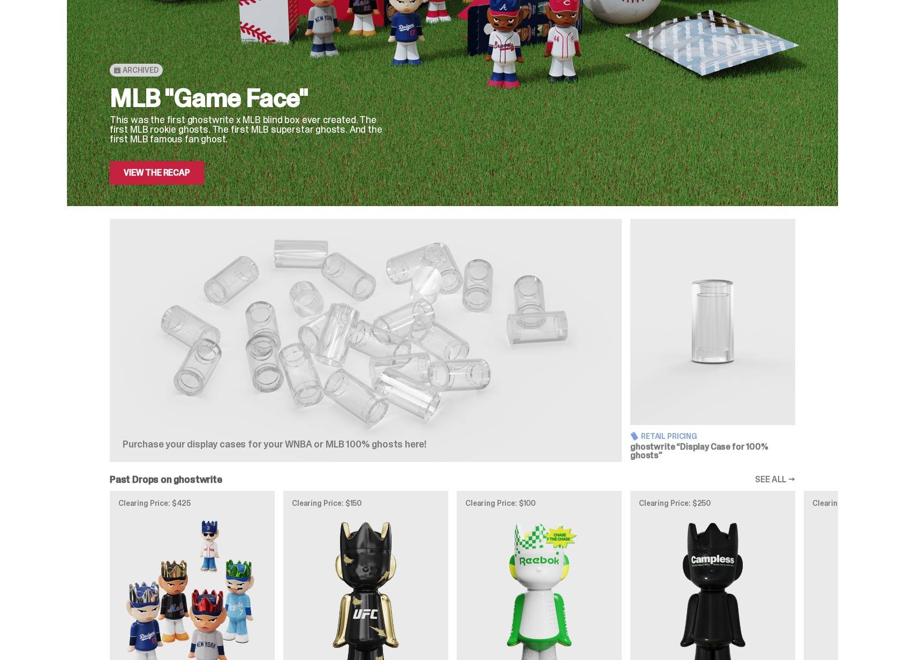
scroll to position [178, 0]
